Goal: Task Accomplishment & Management: Use online tool/utility

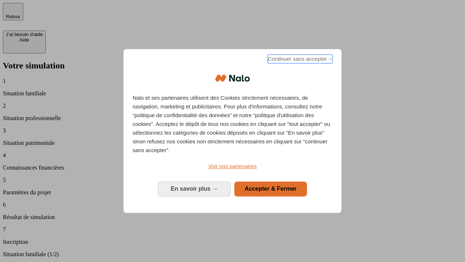
click at [299, 60] on span "Continuer sans accepter →" at bounding box center [300, 59] width 65 height 9
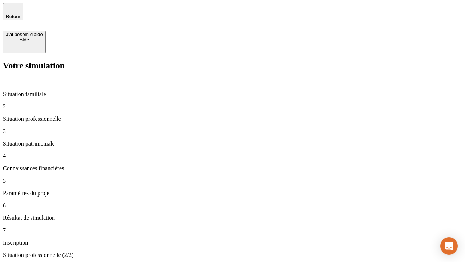
type input "30 000"
